Goal: Find contact information: Find contact information

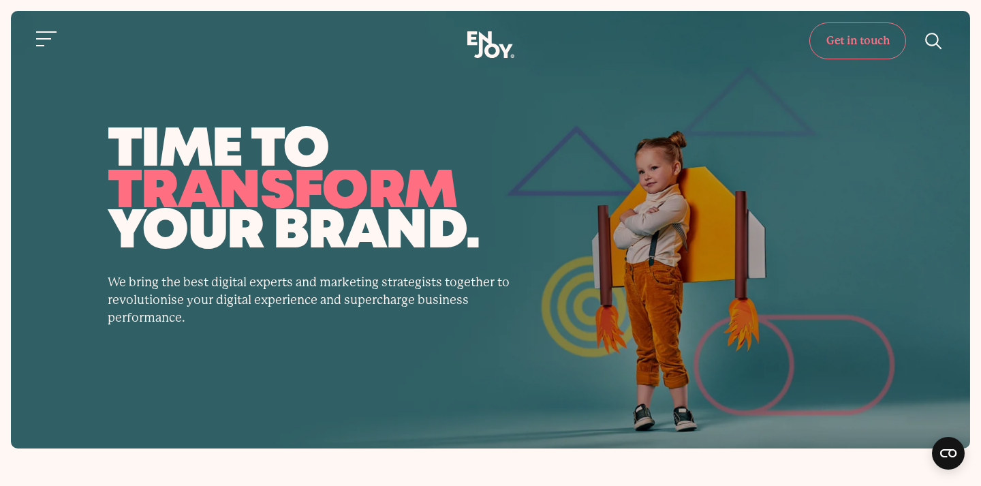
click at [830, 48] on link "Get in touch" at bounding box center [857, 40] width 97 height 37
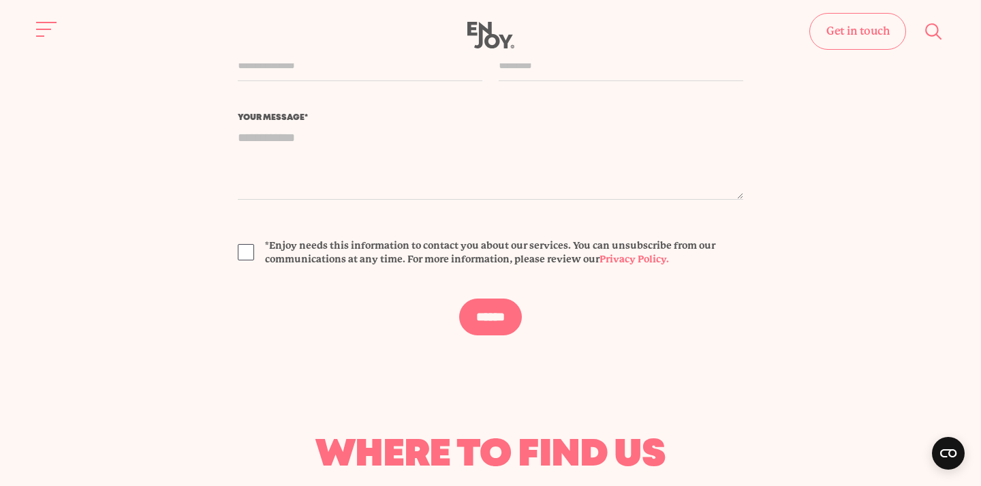
scroll to position [330, 0]
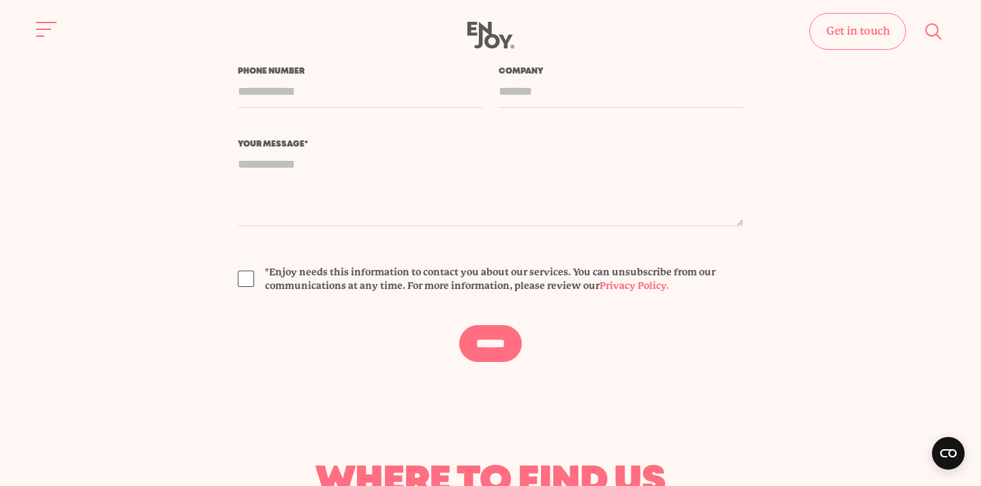
click at [267, 270] on span "*Enjoy needs this information to contact you about our services. You can unsubs…" at bounding box center [504, 278] width 478 height 27
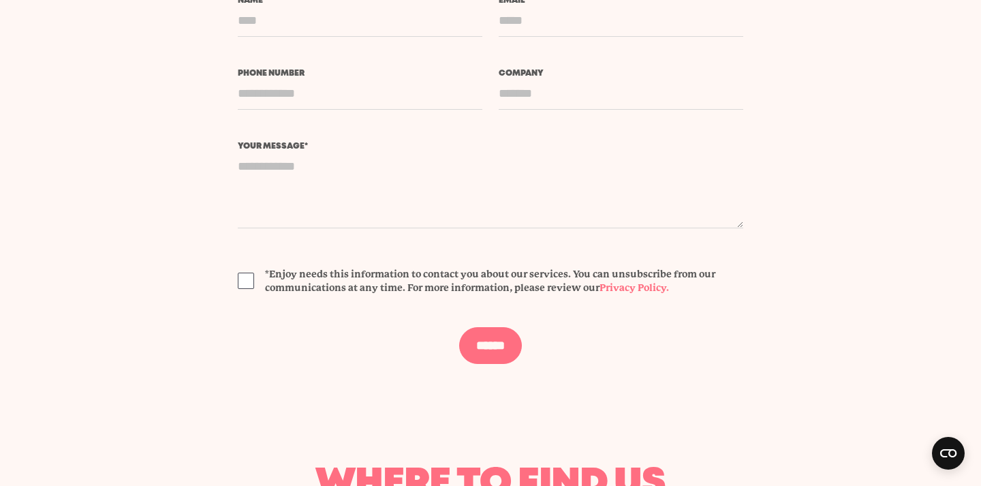
click at [178, 274] on section "Name * Email *" at bounding box center [490, 180] width 981 height 367
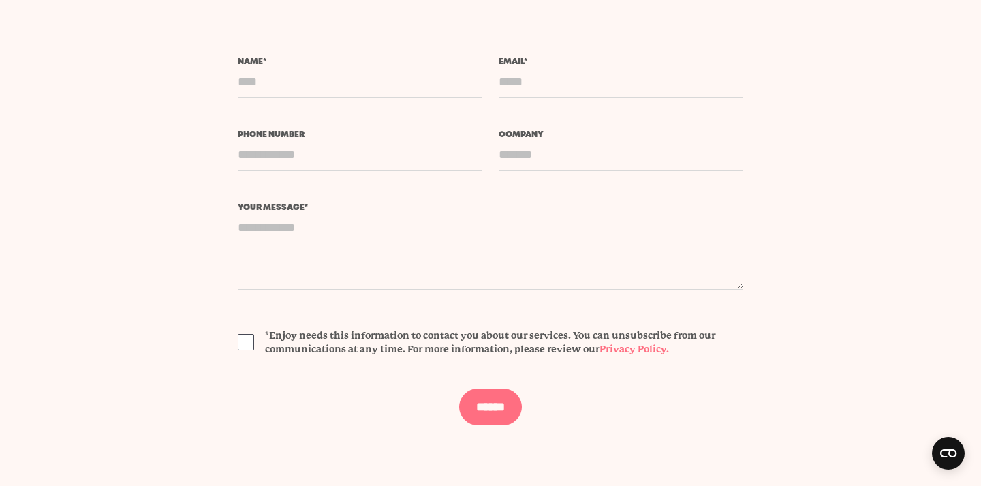
scroll to position [269, 0]
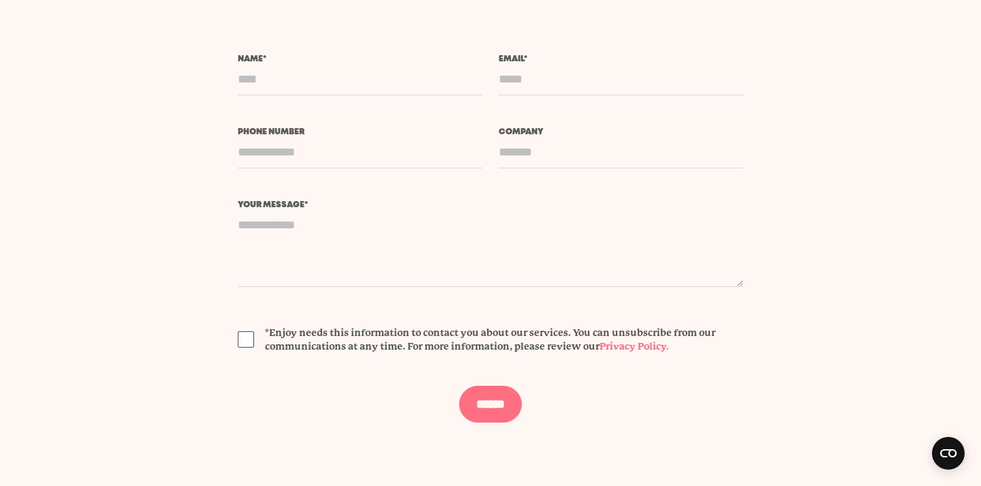
drag, startPoint x: 244, startPoint y: 337, endPoint x: 437, endPoint y: 431, distance: 215.1
click at [244, 338] on span at bounding box center [246, 339] width 16 height 16
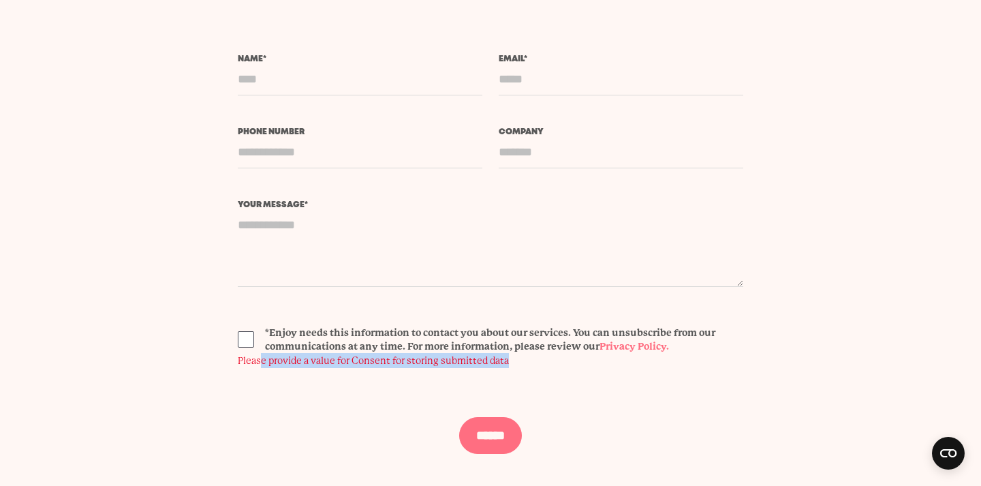
drag, startPoint x: 260, startPoint y: 362, endPoint x: 555, endPoint y: 364, distance: 295.0
click at [555, 364] on span "Please provide a value for Consent for storing submitted data" at bounding box center [490, 360] width 505 height 15
click at [539, 373] on div "*Enjoy needs this information to contact you about our services. You can unsubs…" at bounding box center [490, 355] width 505 height 59
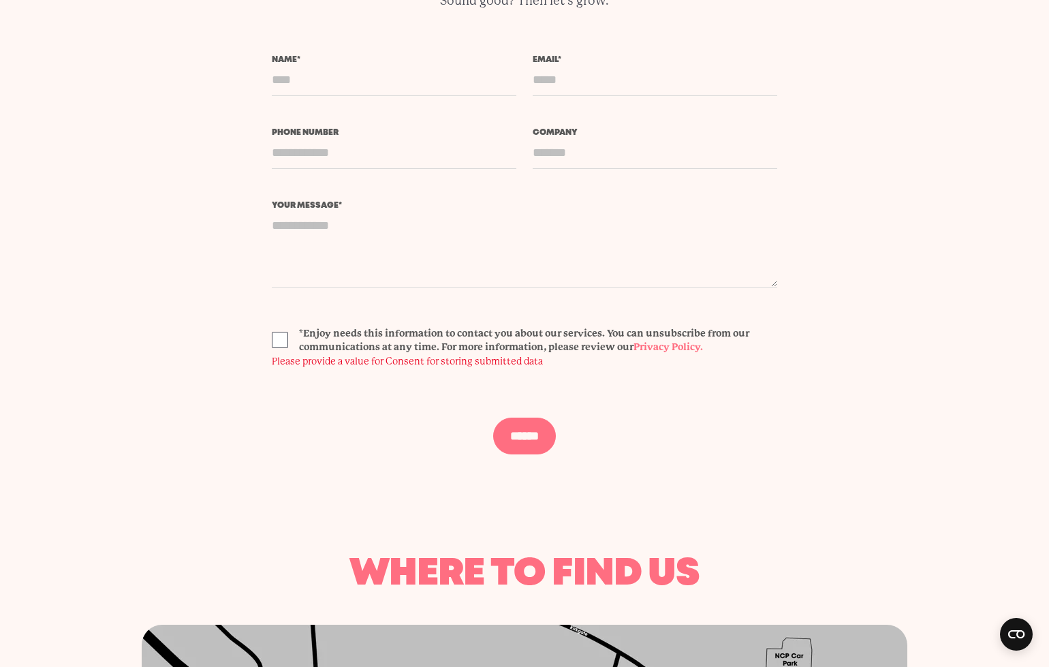
scroll to position [0, 0]
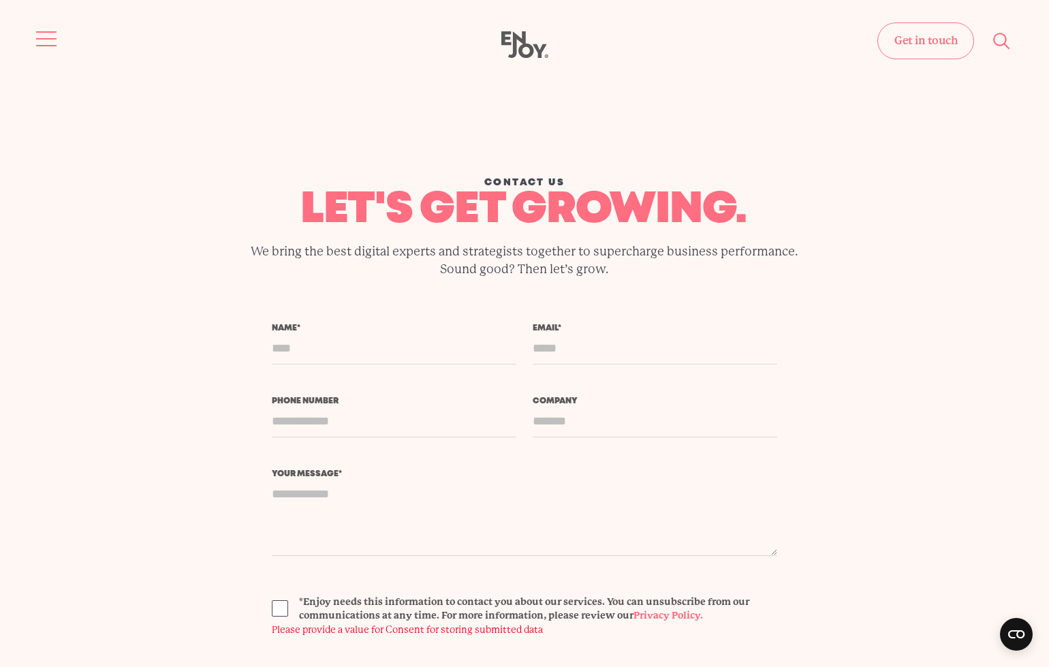
click at [42, 42] on button "Site navigation" at bounding box center [47, 39] width 29 height 29
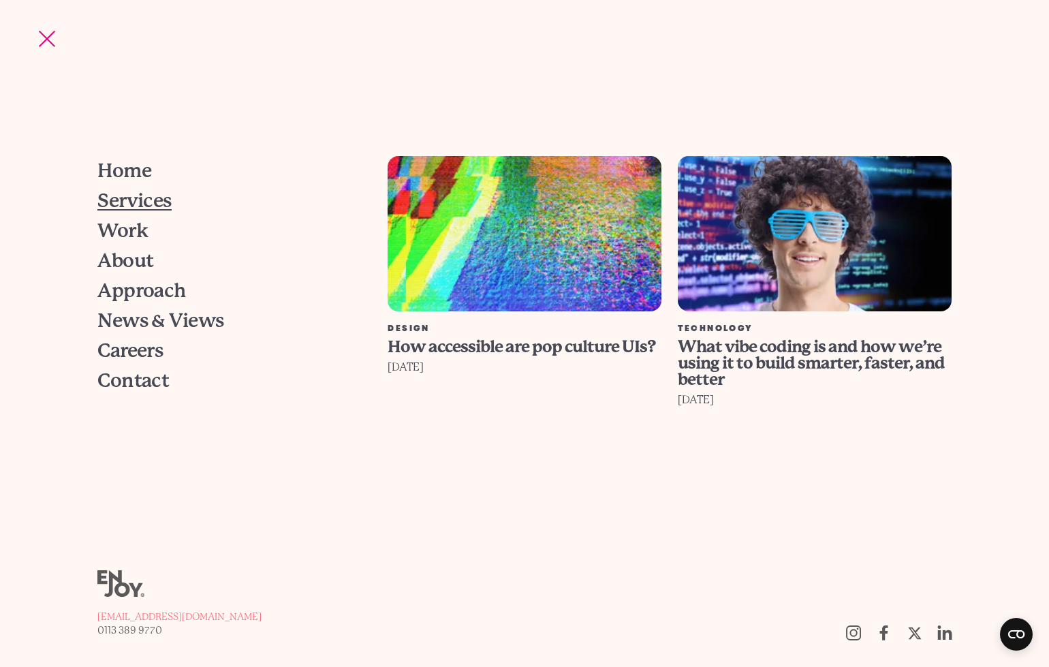
click at [150, 194] on span "Services" at bounding box center [134, 200] width 74 height 19
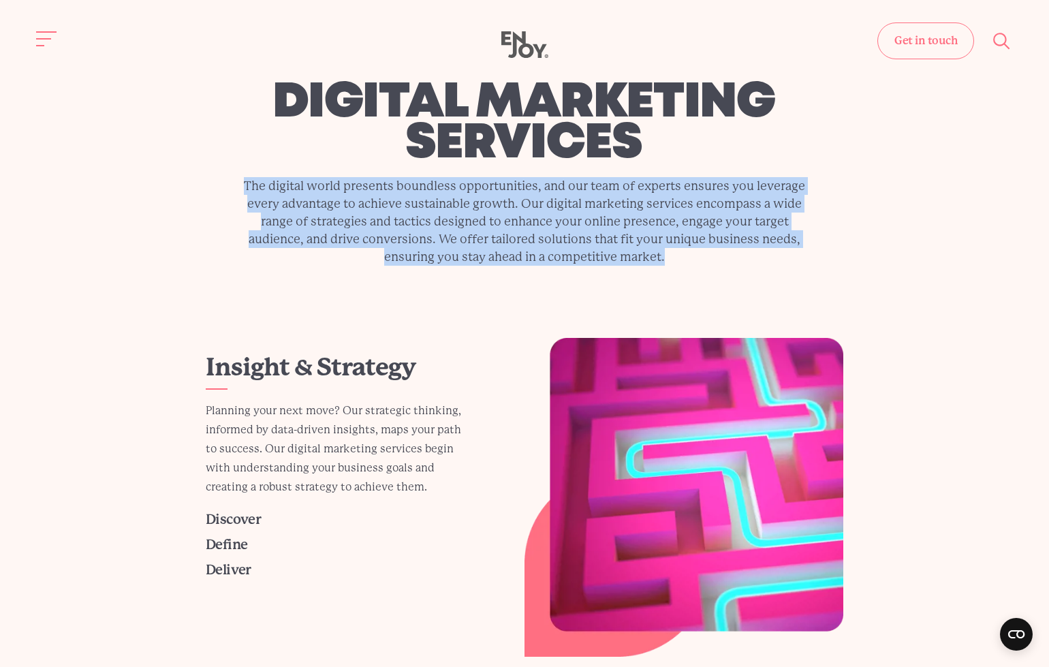
drag, startPoint x: 319, startPoint y: 172, endPoint x: 723, endPoint y: 264, distance: 414.5
click at [685, 254] on div "digital marketing services The digital world presents boundless opportunities, …" at bounding box center [524, 174] width 640 height 183
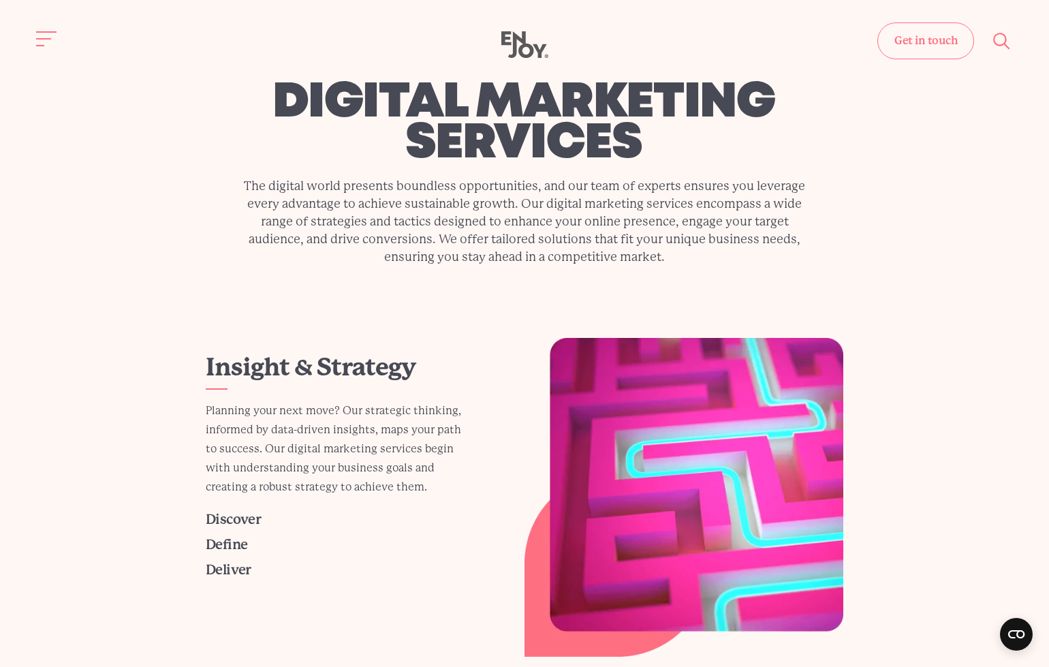
drag, startPoint x: 723, startPoint y: 264, endPoint x: 299, endPoint y: 279, distance: 424.0
click at [716, 263] on p "The digital world presents boundless opportunities, and our team of experts ens…" at bounding box center [524, 221] width 575 height 89
click at [316, 217] on p "The digital world presents boundless opportunities, and our team of experts ens…" at bounding box center [524, 221] width 575 height 89
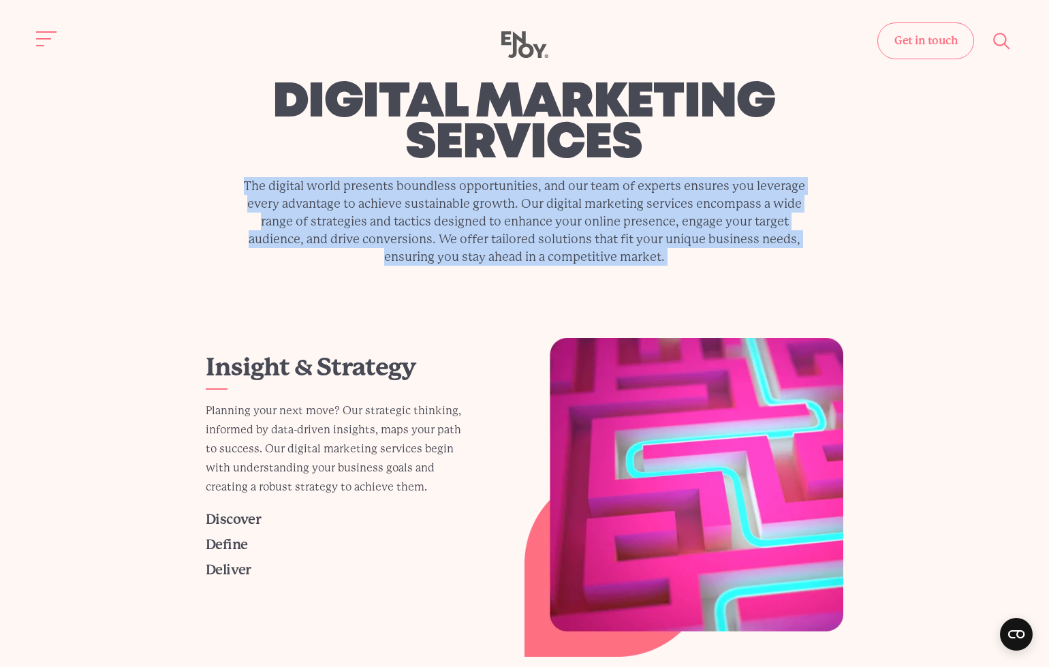
click at [316, 217] on p "The digital world presents boundless opportunities, and our team of experts ens…" at bounding box center [524, 221] width 575 height 89
click at [538, 234] on p "The digital world presents boundless opportunities, and our team of experts ens…" at bounding box center [524, 221] width 575 height 89
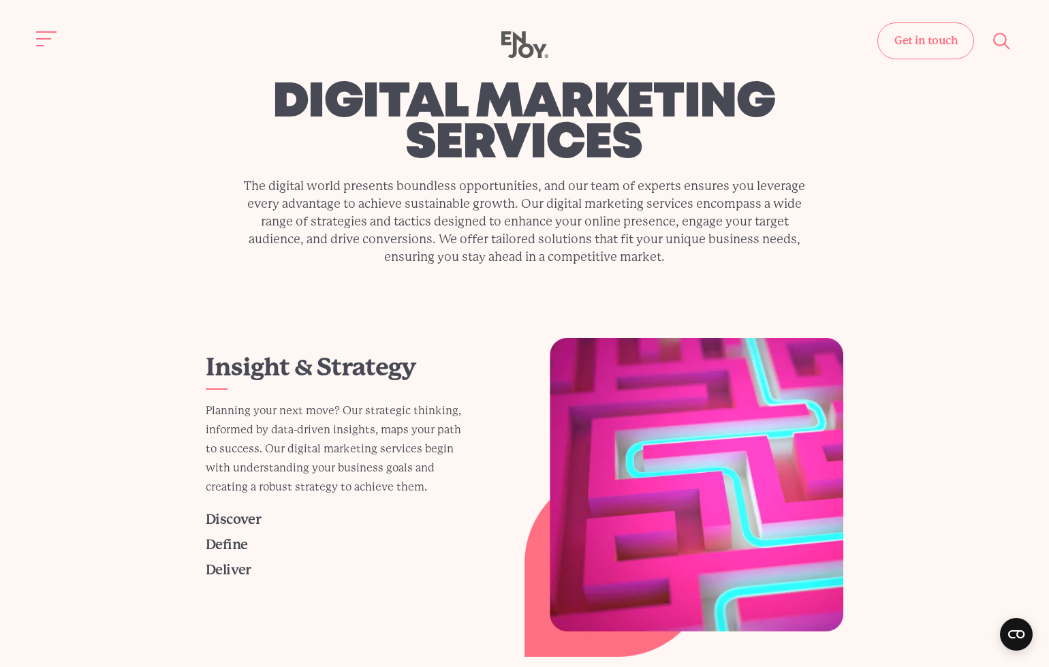
drag, startPoint x: 195, startPoint y: 204, endPoint x: 212, endPoint y: 206, distance: 17.2
click at [204, 204] on div "digital marketing services The digital world presents boundless opportunities, …" at bounding box center [524, 174] width 1027 height 327
drag, startPoint x: 917, startPoint y: 43, endPoint x: 920, endPoint y: 54, distance: 11.4
click at [918, 43] on link "Get in touch" at bounding box center [925, 40] width 97 height 37
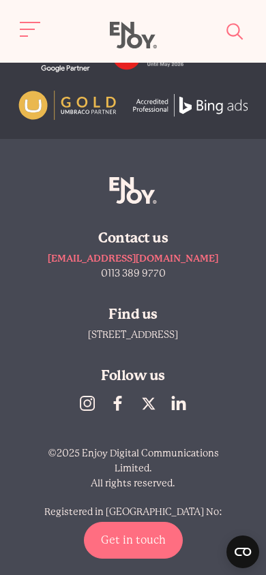
scroll to position [1331, 0]
